Goal: Book appointment/travel/reservation

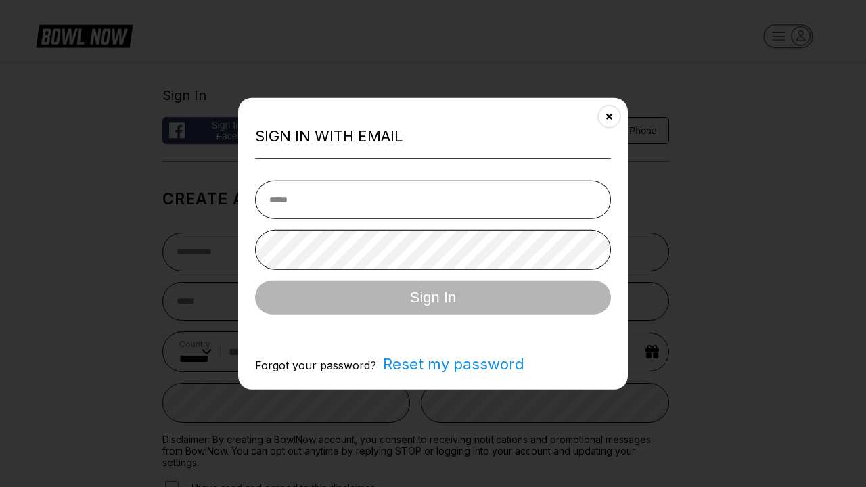
select select "**"
type input "**********"
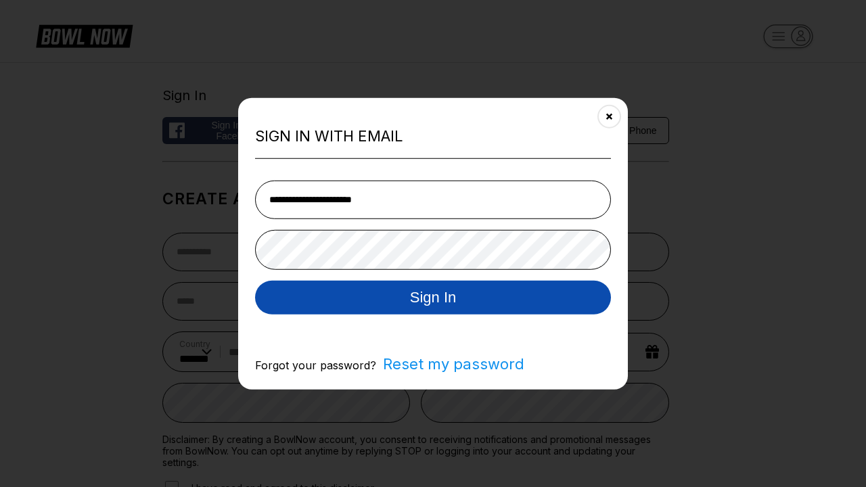
click at [433, 298] on button "Sign In" at bounding box center [433, 297] width 356 height 34
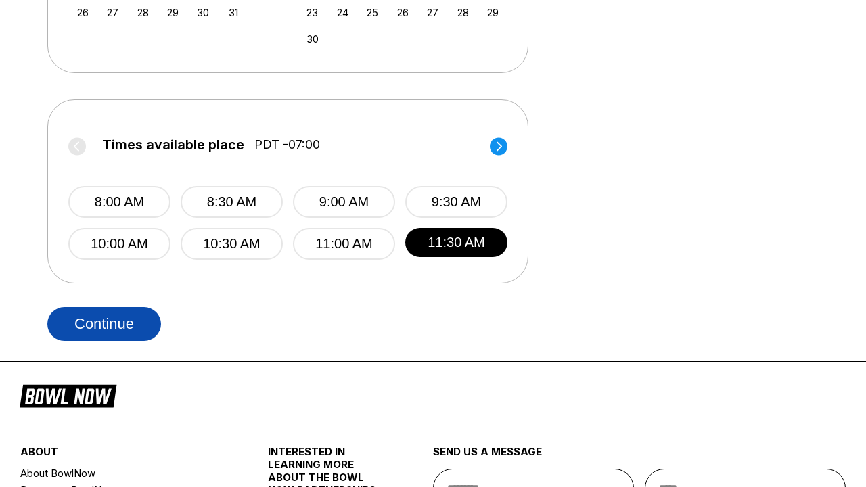
click at [104, 323] on button "Continue" at bounding box center [104, 324] width 114 height 34
